Goal: Information Seeking & Learning: Understand process/instructions

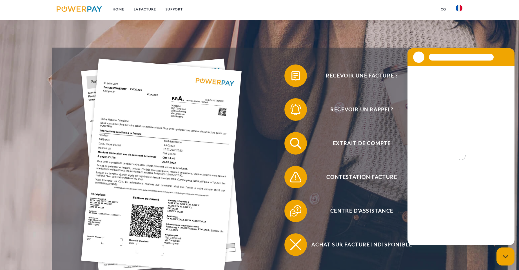
scroll to position [141, 0]
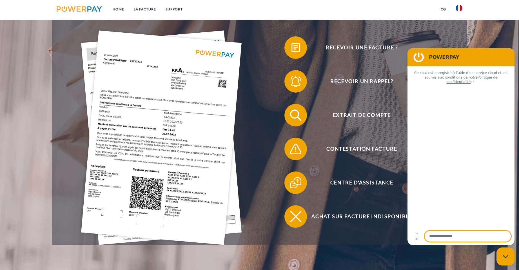
type textarea "*"
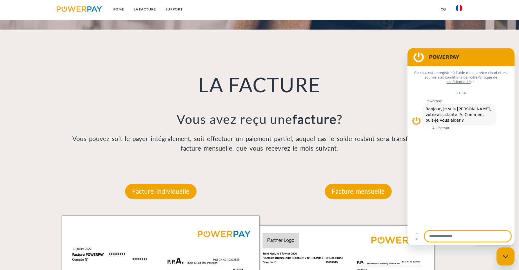
scroll to position [394, 0]
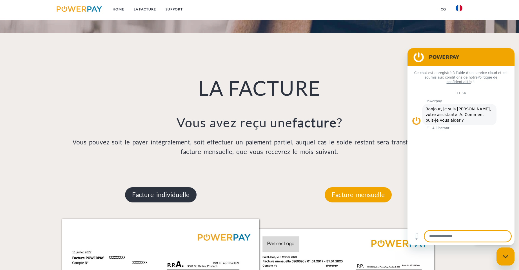
click at [162, 197] on p "Facture individuelle" at bounding box center [161, 194] width 72 height 15
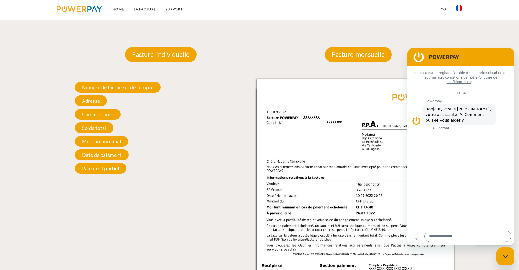
scroll to position [535, 0]
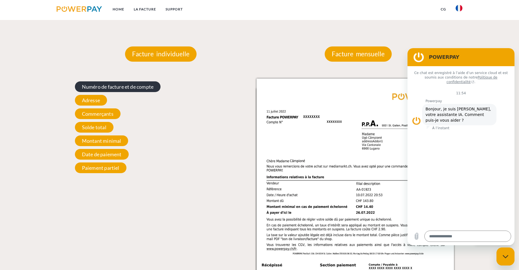
click at [150, 87] on span "Numéro de facture et de compte" at bounding box center [118, 86] width 86 height 11
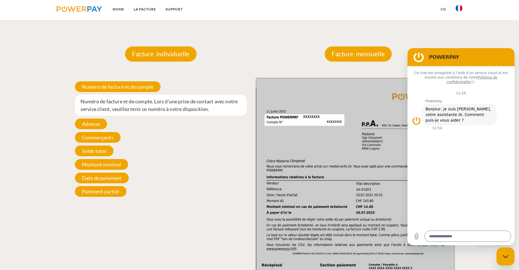
click at [153, 147] on div "Numéro de facture et de compte Numéro de facture et de compte. Lors d’une prise…" at bounding box center [160, 139] width 197 height 121
click at [195, 79] on div "Facture individuelle" at bounding box center [160, 54] width 105 height 49
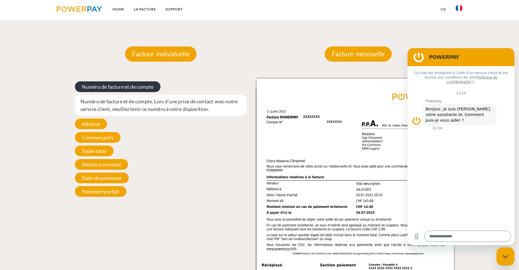
click at [96, 86] on span "Numéro de facture et de compte" at bounding box center [118, 86] width 86 height 11
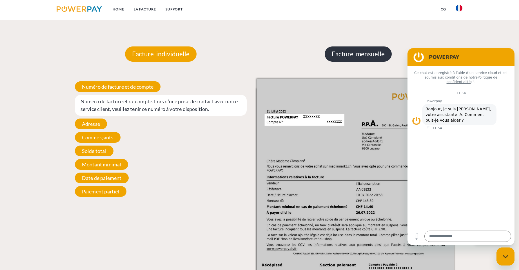
click at [352, 55] on p "Facture mensuelle" at bounding box center [358, 53] width 67 height 15
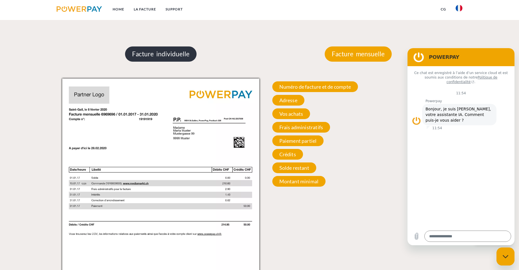
click at [158, 54] on p "Facture individuelle" at bounding box center [161, 53] width 72 height 15
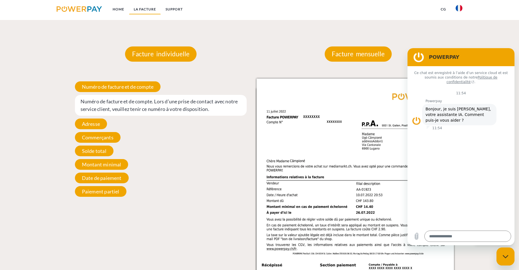
click at [144, 11] on link "LA FACTURE" at bounding box center [145, 9] width 32 height 10
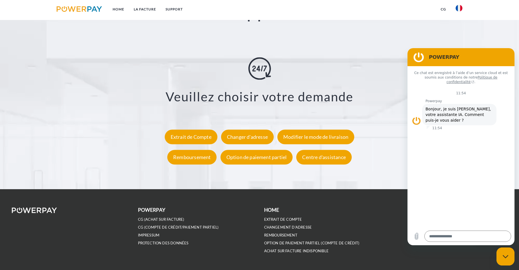
scroll to position [1092, 0]
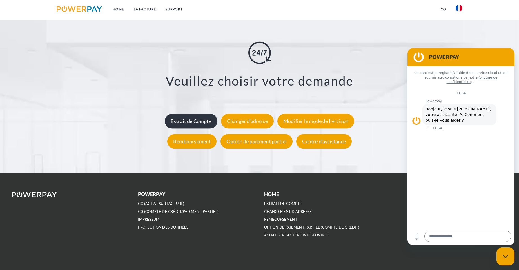
click at [192, 122] on div "Extrait de Compte" at bounding box center [191, 121] width 53 height 15
